Goal: Task Accomplishment & Management: Use online tool/utility

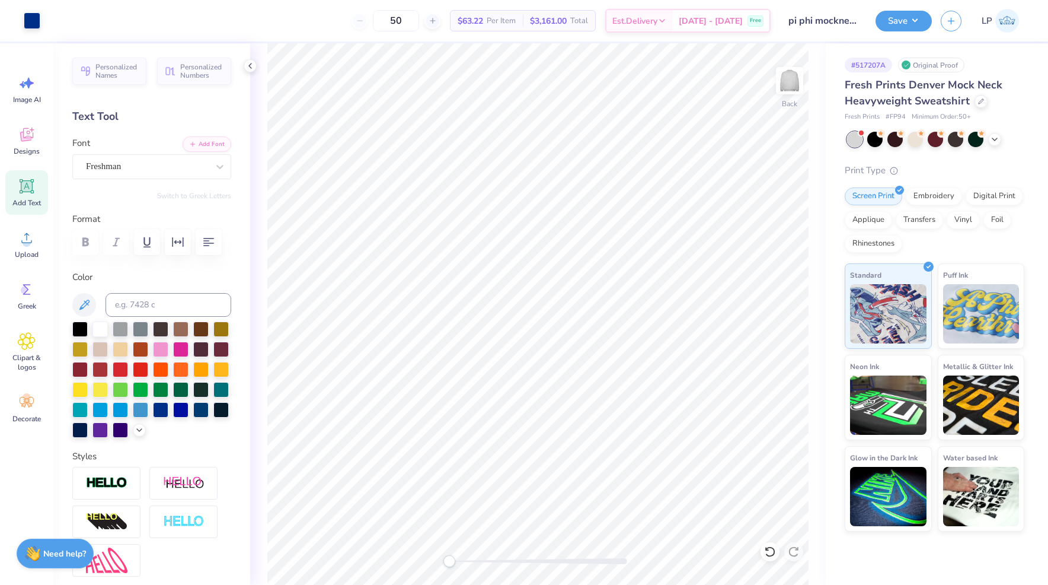
scroll to position [151, 0]
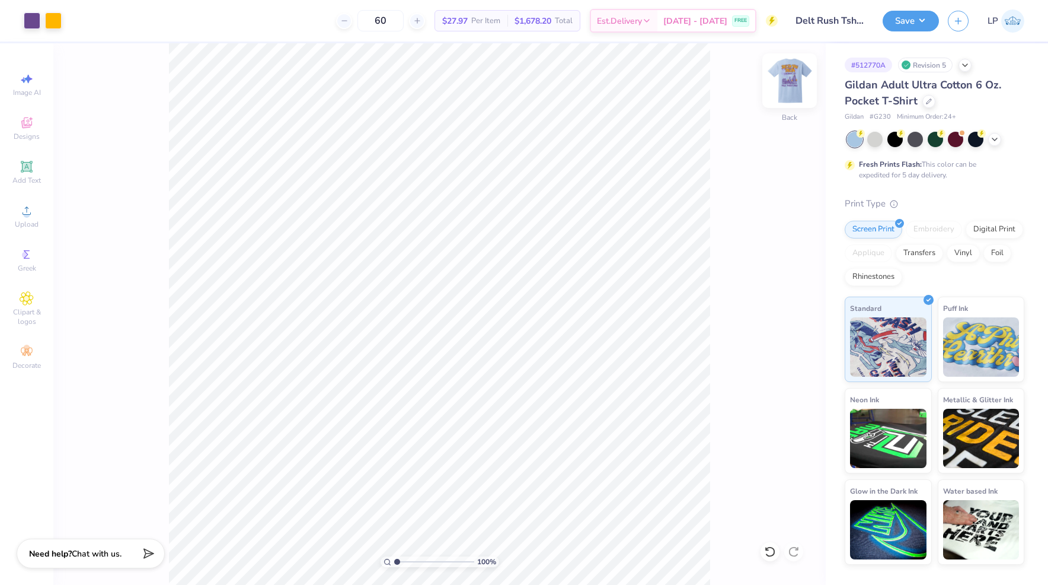
click at [790, 81] on img at bounding box center [789, 80] width 47 height 47
click at [794, 83] on img at bounding box center [789, 80] width 47 height 47
click at [794, 83] on img at bounding box center [790, 81] width 24 height 24
click at [785, 85] on img at bounding box center [789, 80] width 47 height 47
click at [785, 85] on img at bounding box center [790, 81] width 24 height 24
